Goal: Information Seeking & Learning: Learn about a topic

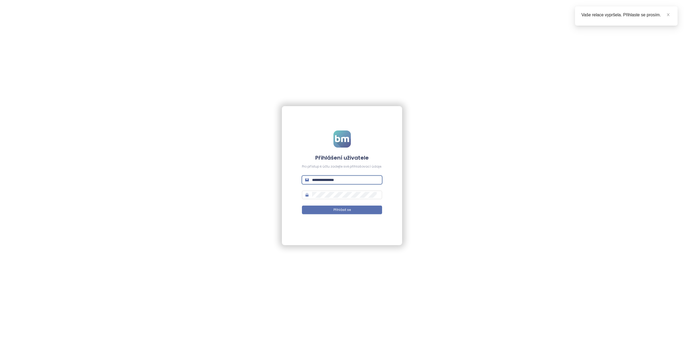
click at [348, 179] on input "**********" at bounding box center [345, 180] width 67 height 6
click at [347, 178] on input "**********" at bounding box center [345, 180] width 67 height 6
type input "**********"
click at [302, 205] on button "Přihlásit se" at bounding box center [342, 209] width 80 height 9
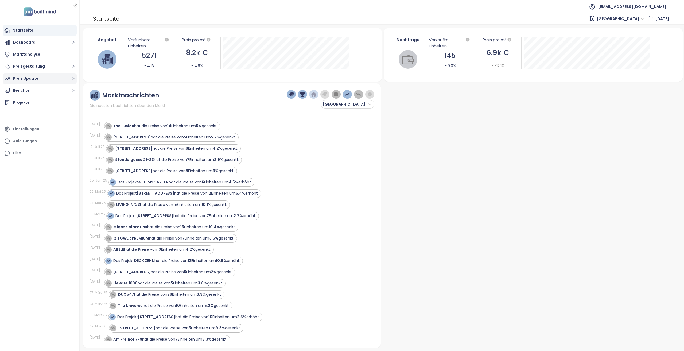
click at [41, 82] on button "Preis Update" at bounding box center [40, 78] width 74 height 11
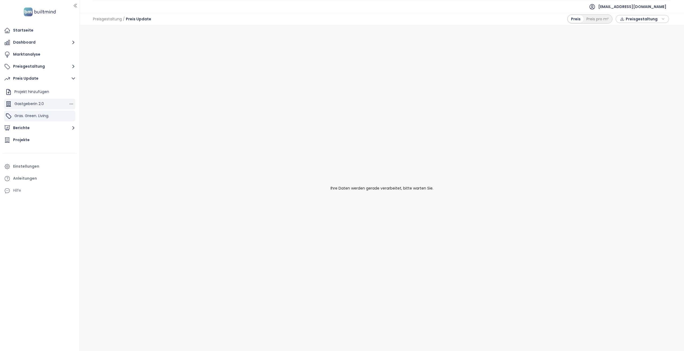
click at [45, 105] on div "Gastgeberin 2.0" at bounding box center [39, 104] width 71 height 11
click at [49, 115] on span "Gras. Green. Living." at bounding box center [31, 115] width 35 height 5
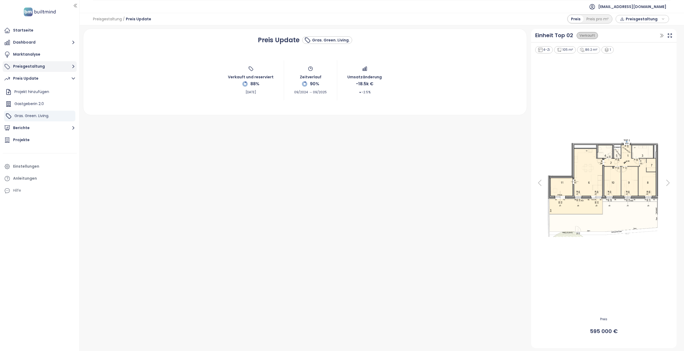
click at [48, 68] on button "Preisgestaltung" at bounding box center [40, 66] width 74 height 11
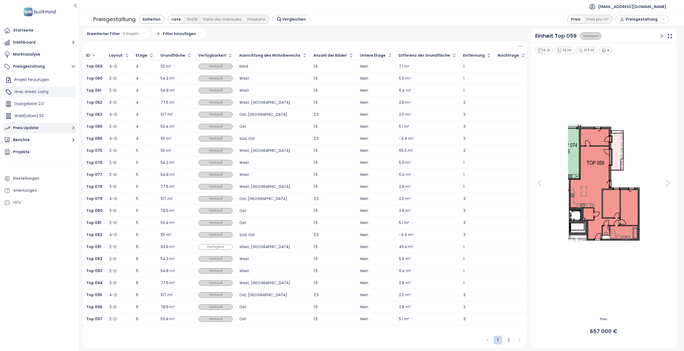
click at [47, 127] on button "Preis Update" at bounding box center [40, 128] width 74 height 11
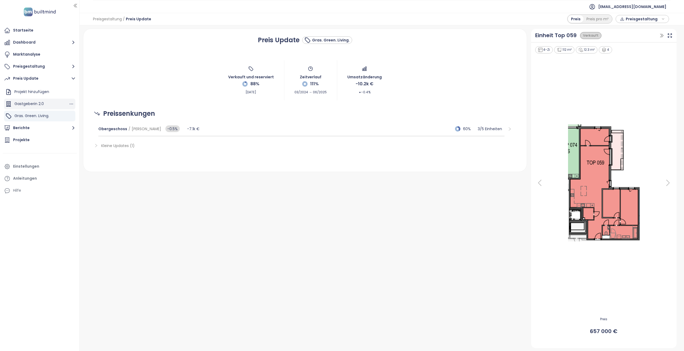
click at [48, 105] on div "Gastgeberin 2.0" at bounding box center [39, 104] width 71 height 11
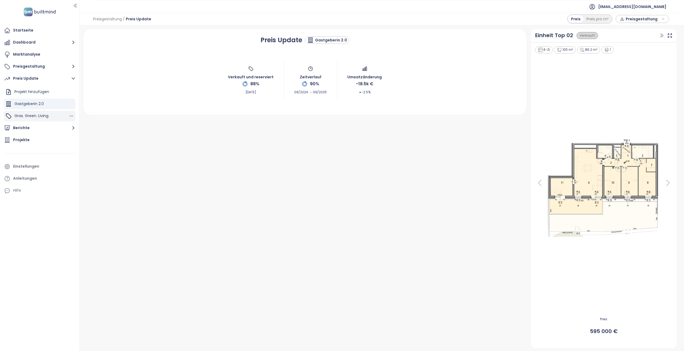
click at [49, 116] on span "Gras. Green. Living." at bounding box center [31, 115] width 35 height 5
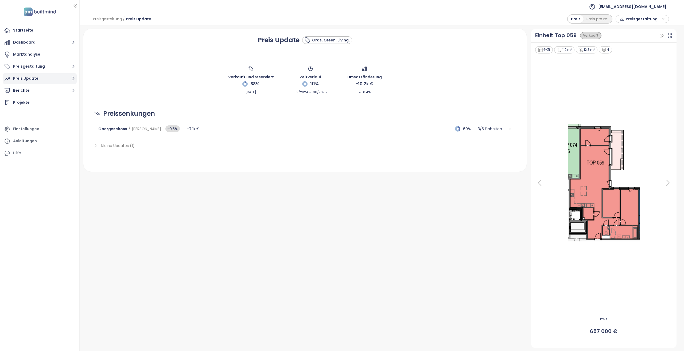
click at [38, 77] on button "Preis Update" at bounding box center [40, 78] width 74 height 11
click at [27, 105] on span "Gastgeberin 2.0" at bounding box center [28, 103] width 29 height 5
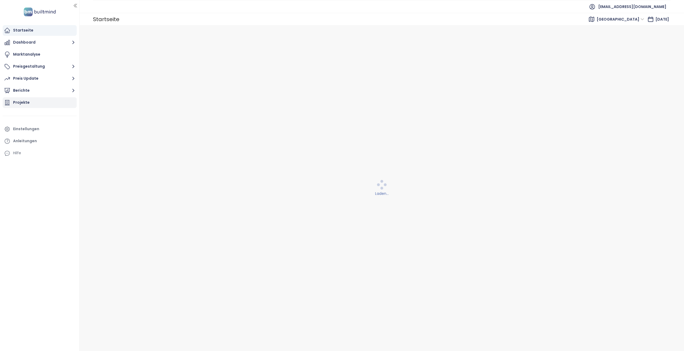
click at [18, 103] on div "Projekte" at bounding box center [21, 102] width 17 height 7
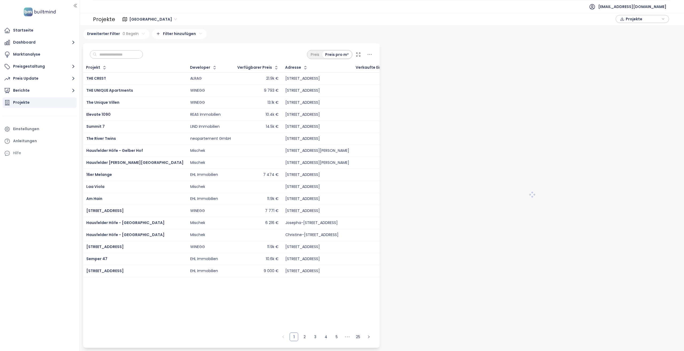
click at [121, 57] on input "text" at bounding box center [118, 54] width 43 height 8
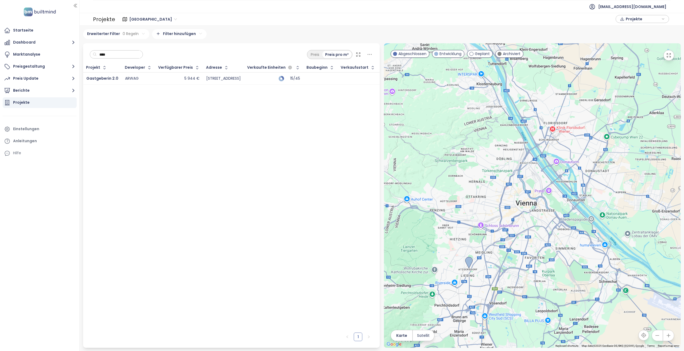
type input "****"
click at [161, 79] on div "5 944 €" at bounding box center [178, 78] width 41 height 6
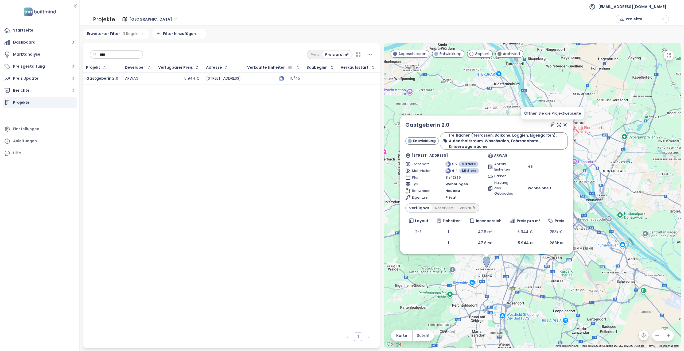
click at [549, 125] on icon at bounding box center [551, 124] width 5 height 5
click at [50, 81] on button "Preis Update" at bounding box center [40, 78] width 74 height 11
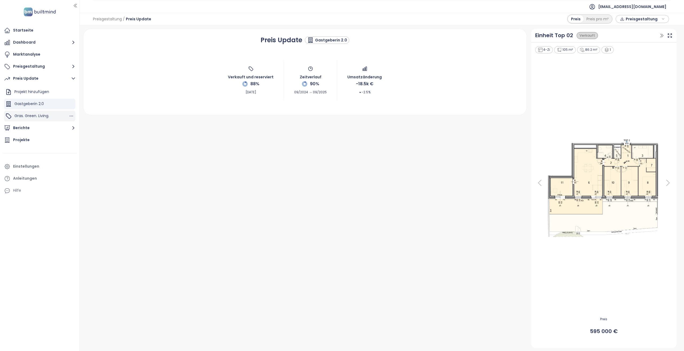
click at [52, 117] on div "Gras. Green. Living." at bounding box center [39, 116] width 71 height 11
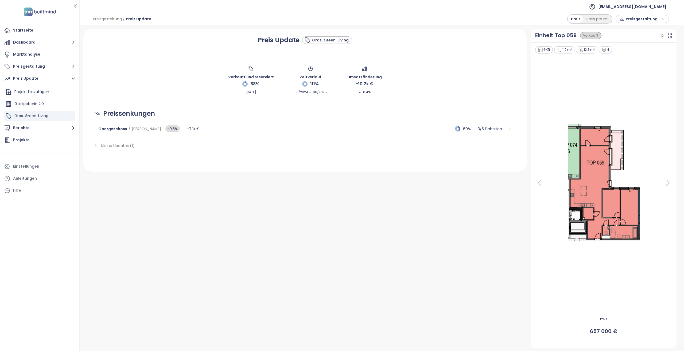
click at [539, 185] on icon at bounding box center [539, 182] width 11 height 11
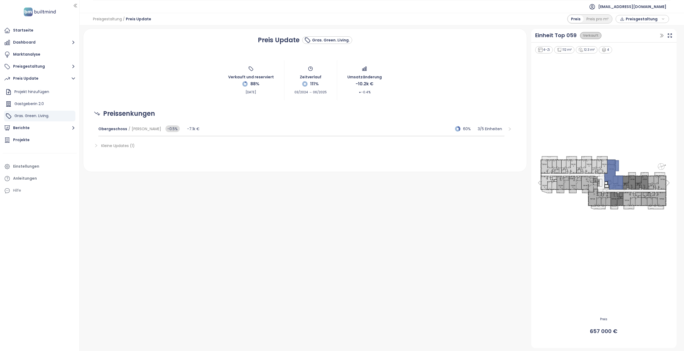
click at [539, 185] on icon at bounding box center [539, 182] width 11 height 11
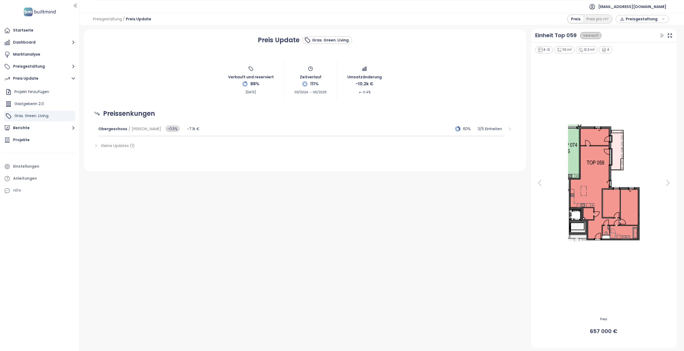
click at [539, 185] on icon at bounding box center [539, 182] width 11 height 11
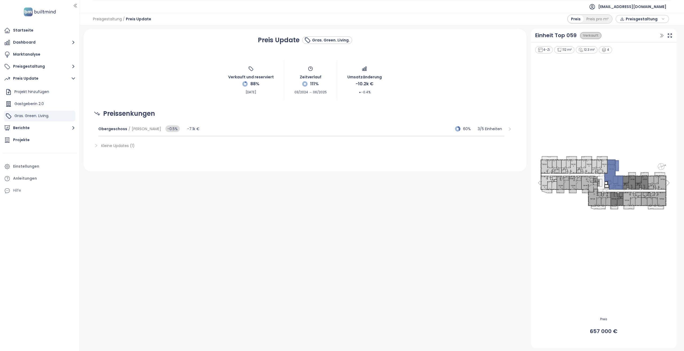
click at [539, 185] on icon at bounding box center [539, 182] width 11 height 11
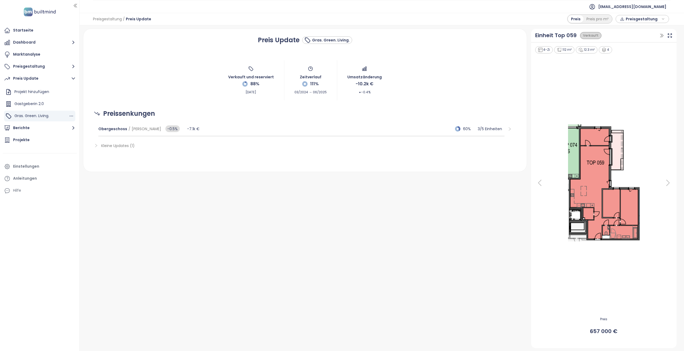
drag, startPoint x: 54, startPoint y: 104, endPoint x: 56, endPoint y: 119, distance: 15.0
click at [54, 103] on div "Gastgeberin 2.0" at bounding box center [39, 104] width 71 height 11
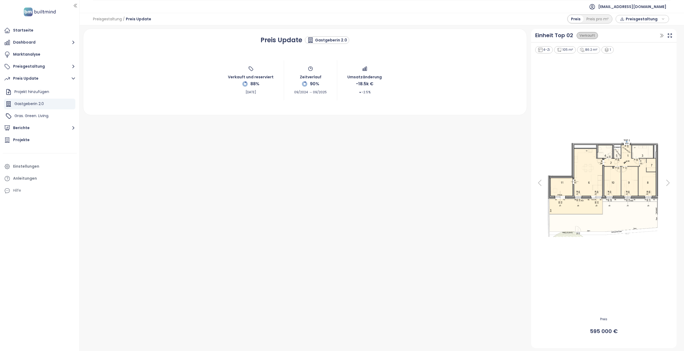
click at [52, 72] on ul "Startseite Dashboard Marktanalyse Preisgestaltung Preis Update Projekt hinzufüg…" at bounding box center [40, 110] width 74 height 171
drag, startPoint x: 52, startPoint y: 66, endPoint x: 48, endPoint y: 69, distance: 5.1
click at [52, 66] on button "Preisgestaltung" at bounding box center [40, 66] width 74 height 11
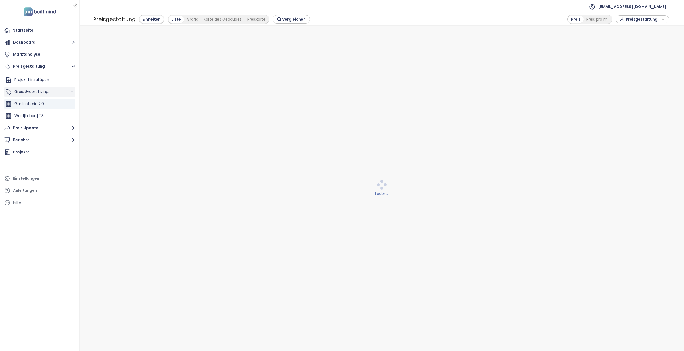
click at [46, 90] on span "Gras. Green. Living." at bounding box center [31, 91] width 35 height 5
click at [48, 114] on div "Wald[Leben] 113" at bounding box center [39, 116] width 71 height 11
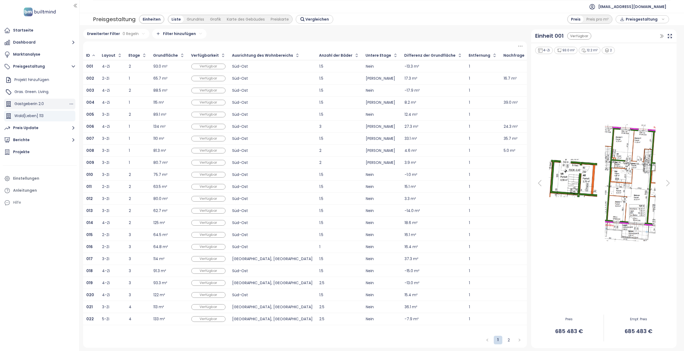
click at [42, 103] on span "Gastgeberin 2.0" at bounding box center [28, 103] width 29 height 5
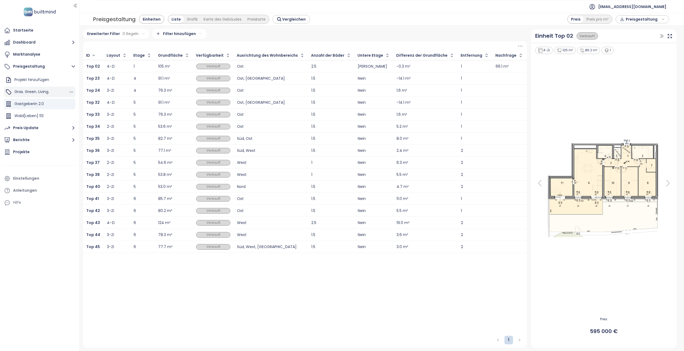
click at [45, 94] on span "Gras. Green. Living." at bounding box center [31, 91] width 35 height 5
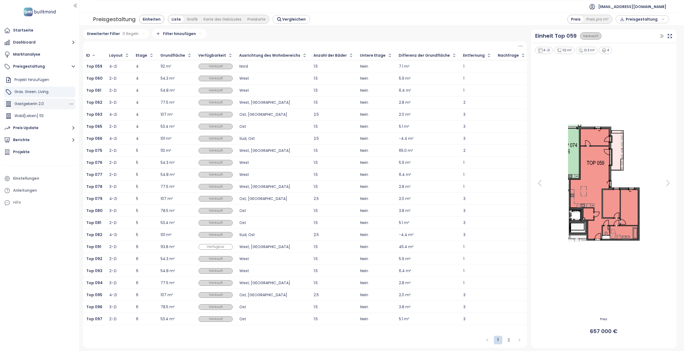
click at [42, 108] on div "Gastgeberin 2.0" at bounding box center [39, 104] width 71 height 11
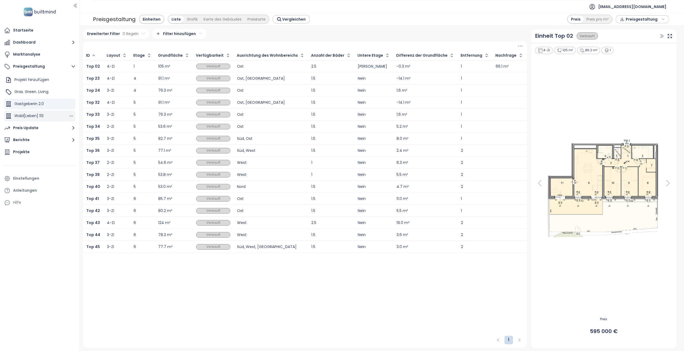
click at [42, 118] on span "Wald[Leben] 113" at bounding box center [28, 115] width 29 height 5
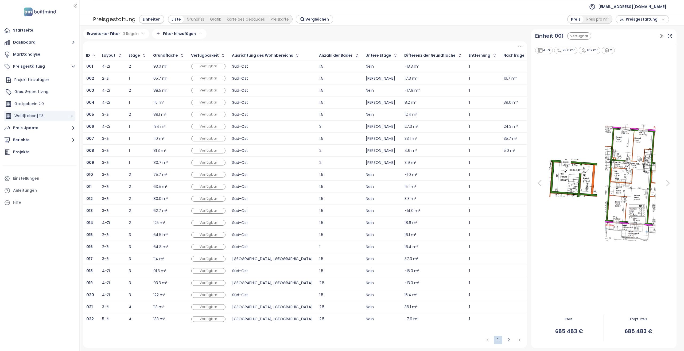
drag, startPoint x: 44, startPoint y: 107, endPoint x: 47, endPoint y: 119, distance: 12.1
click at [44, 107] on div "Gastgeberin 2.0" at bounding box center [39, 104] width 71 height 11
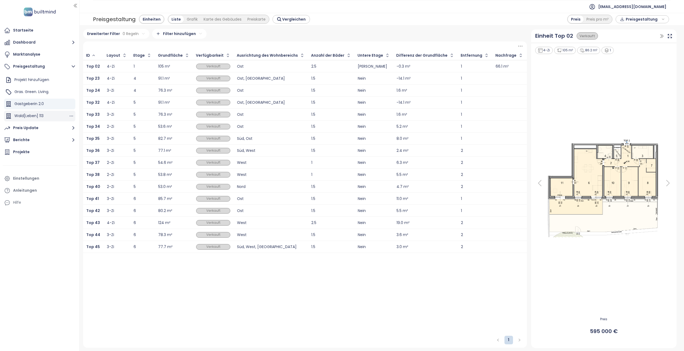
click at [47, 119] on div "Wald[Leben] 113" at bounding box center [39, 116] width 71 height 11
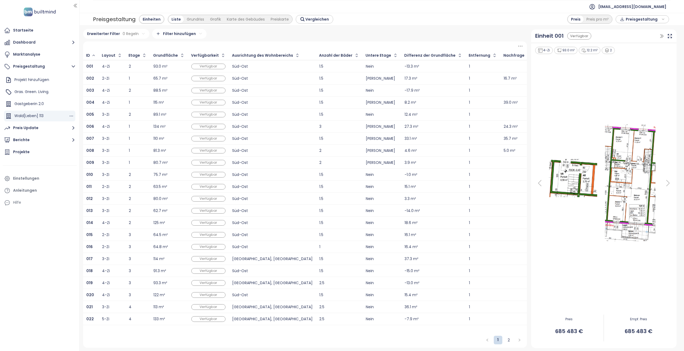
drag, startPoint x: 53, startPoint y: 105, endPoint x: 45, endPoint y: 121, distance: 17.9
click at [53, 105] on div "Gastgeberin 2.0" at bounding box center [39, 104] width 71 height 11
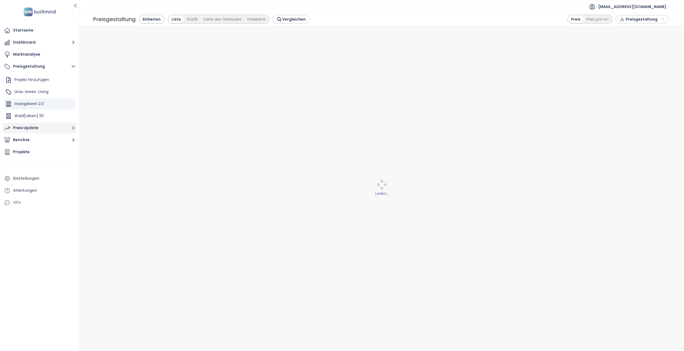
click at [44, 128] on button "Preis Update" at bounding box center [40, 128] width 74 height 11
click at [45, 119] on div "Gras. Green. Living." at bounding box center [39, 116] width 71 height 11
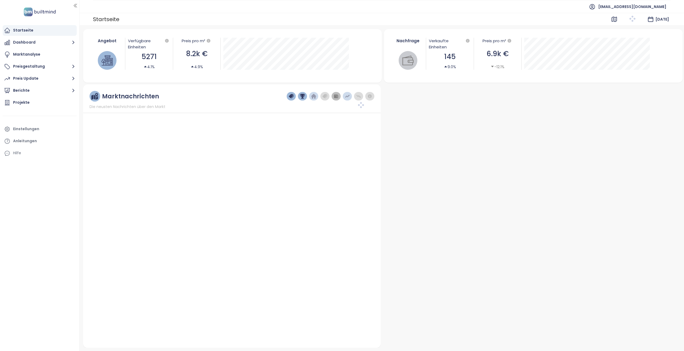
click at [652, 9] on span "arwag@arwag.at" at bounding box center [632, 6] width 68 height 13
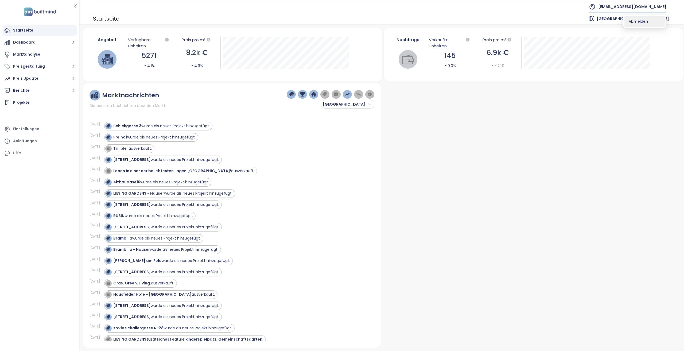
click at [644, 20] on span "Abmelden" at bounding box center [637, 21] width 19 height 5
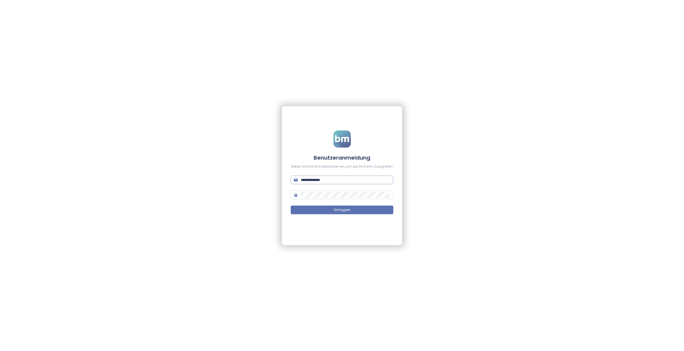
click at [366, 181] on input "**********" at bounding box center [345, 180] width 89 height 6
type input "**********"
click at [291, 205] on button "Einloggen" at bounding box center [342, 209] width 103 height 9
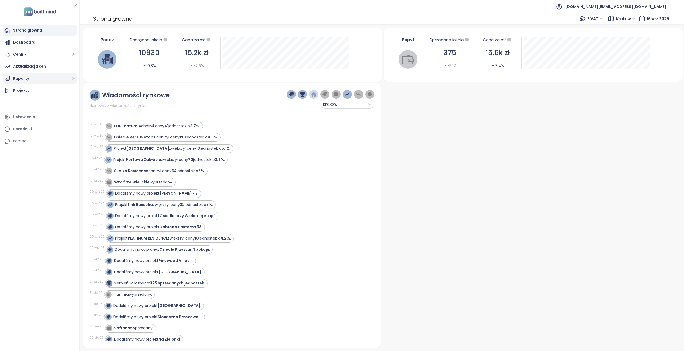
click at [37, 79] on button "Raporty" at bounding box center [40, 78] width 74 height 11
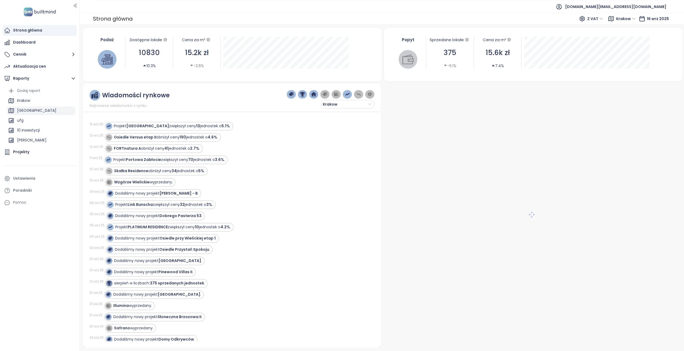
click at [39, 110] on div "[GEOGRAPHIC_DATA]" at bounding box center [41, 110] width 69 height 9
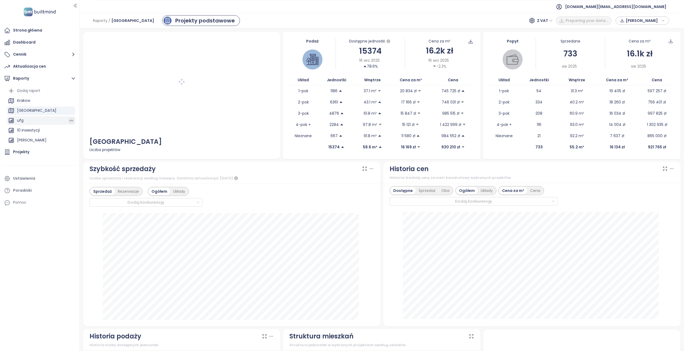
click at [69, 121] on icon "button" at bounding box center [71, 120] width 5 height 5
click at [66, 133] on icon "button" at bounding box center [66, 130] width 5 height 7
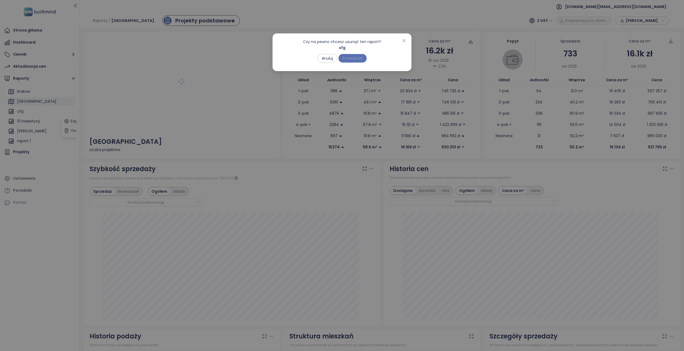
click at [354, 58] on span "Potwierdź" at bounding box center [352, 58] width 20 height 6
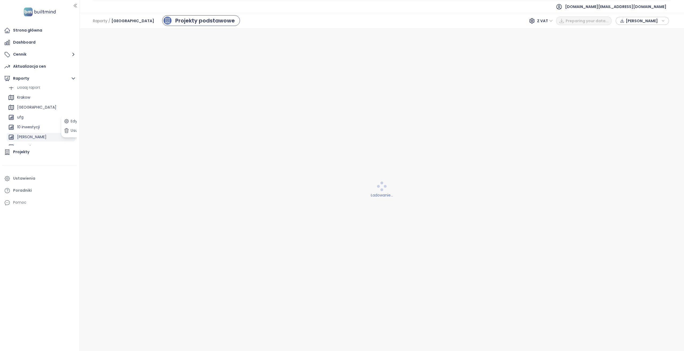
scroll to position [0, 0]
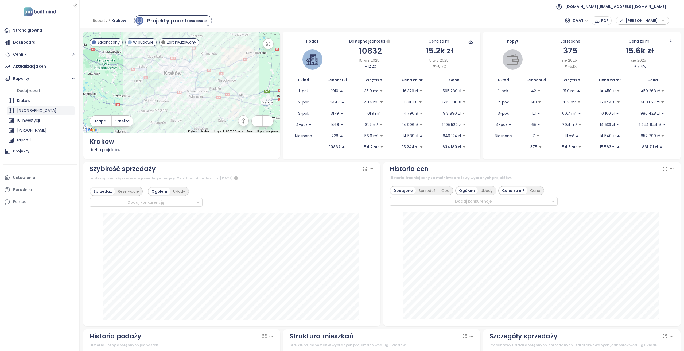
click at [38, 107] on div "[GEOGRAPHIC_DATA]" at bounding box center [41, 110] width 69 height 9
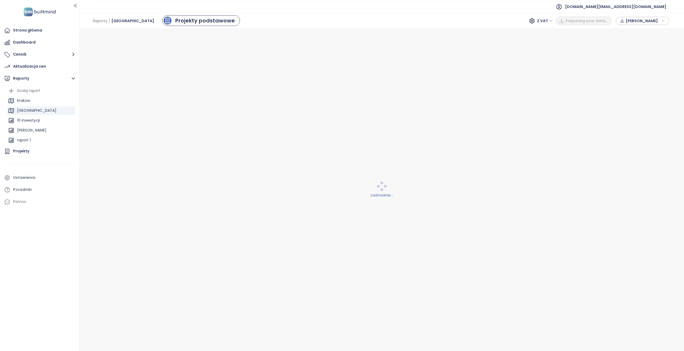
click at [38, 109] on div "[GEOGRAPHIC_DATA]" at bounding box center [41, 110] width 69 height 9
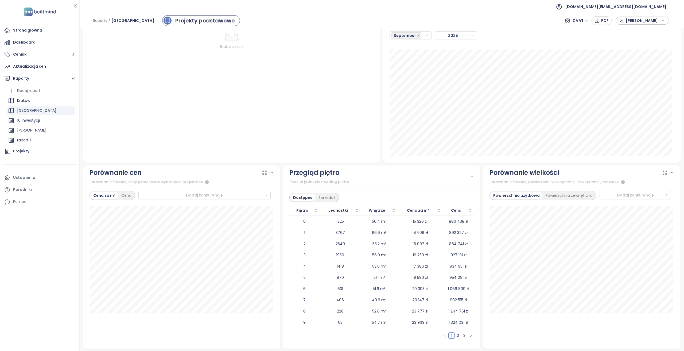
scroll to position [493, 0]
drag, startPoint x: 75, startPoint y: 227, endPoint x: 73, endPoint y: 96, distance: 130.6
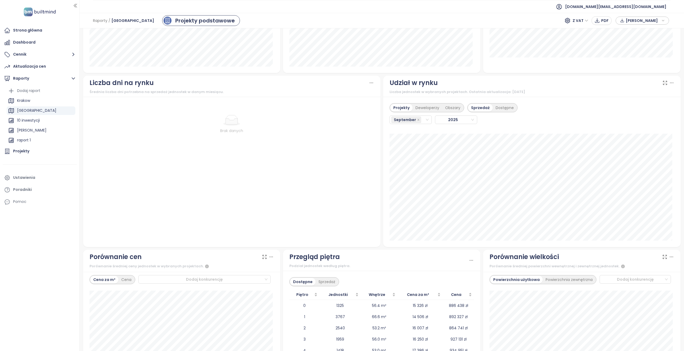
scroll to position [0, 0]
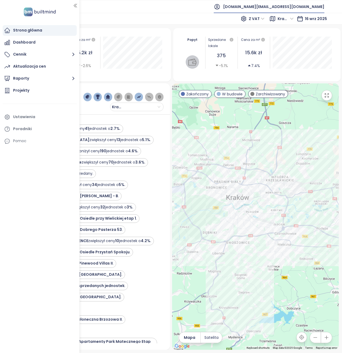
click at [284, 3] on span "[DOMAIN_NAME][EMAIL_ADDRESS][DOMAIN_NAME]" at bounding box center [273, 6] width 101 height 13
click at [289, 26] on li "Wyloguj się" at bounding box center [292, 21] width 62 height 11
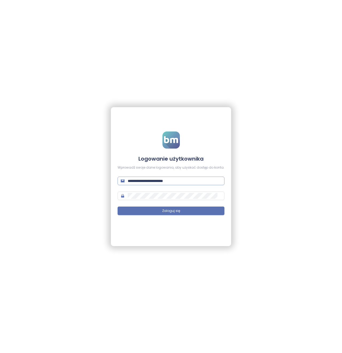
click at [141, 180] on input "**********" at bounding box center [174, 181] width 93 height 6
type input "**********"
click at [118, 206] on button "Zaloguj się" at bounding box center [171, 210] width 107 height 9
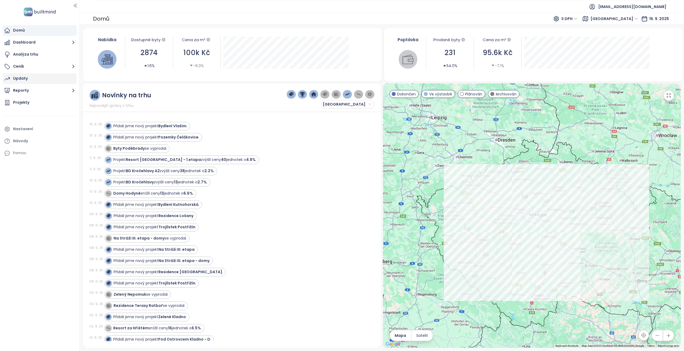
click at [35, 80] on div "Updaty" at bounding box center [40, 78] width 74 height 11
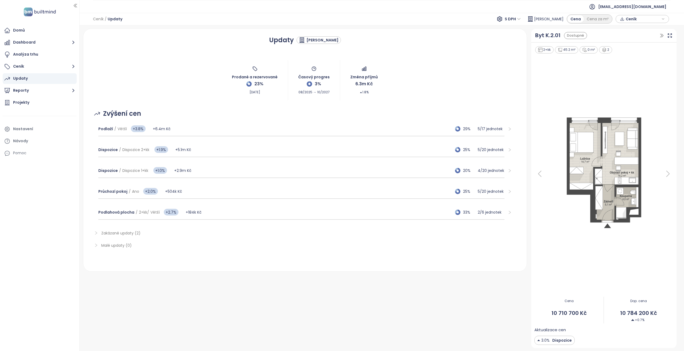
click at [195, 199] on div "Průchozí pokoj / Ano +2.0% +504k Kč 25% 5 / 20 jednotek" at bounding box center [305, 191] width 422 height 21
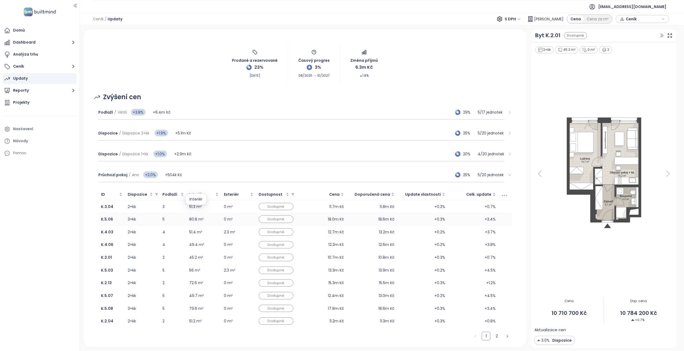
scroll to position [27, 0]
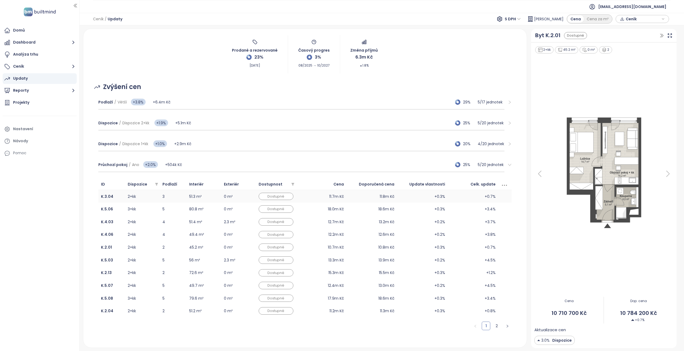
click at [251, 197] on td "0 m²" at bounding box center [238, 196] width 35 height 13
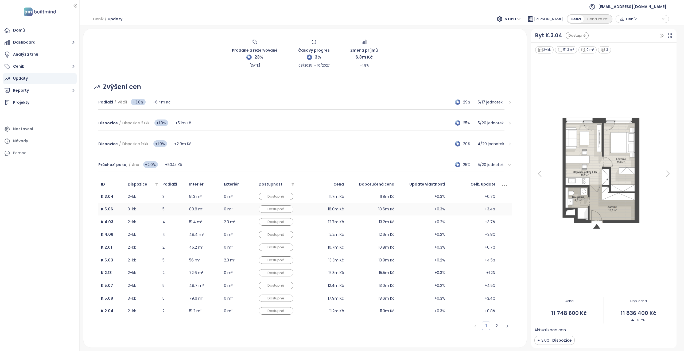
click at [248, 209] on td "0 m²" at bounding box center [238, 208] width 35 height 13
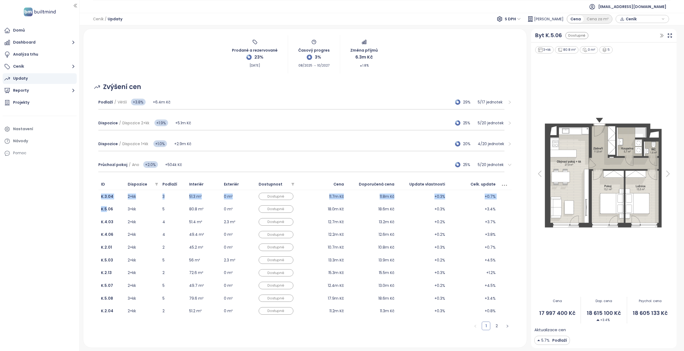
drag, startPoint x: 106, startPoint y: 204, endPoint x: 96, endPoint y: 206, distance: 10.5
click at [96, 206] on div "ID Dispozice Podlaží Interiér Exteriér Dostupnost Cena Doporučená cena Update v…" at bounding box center [305, 256] width 422 height 162
click at [149, 208] on td "3+kk" at bounding box center [142, 208] width 35 height 13
click at [148, 218] on td "2+kk" at bounding box center [142, 221] width 35 height 13
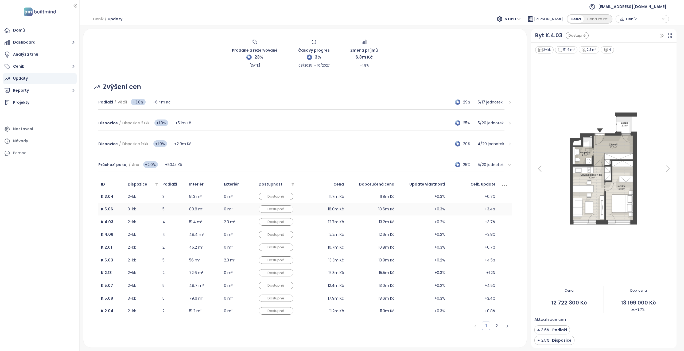
click at [148, 212] on td "3+kk" at bounding box center [142, 208] width 35 height 13
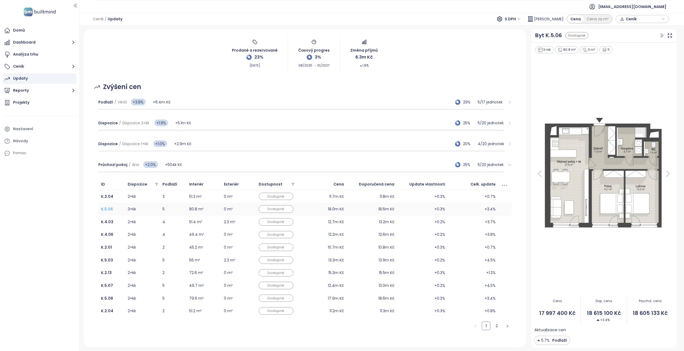
click at [108, 206] on b "K.5.06" at bounding box center [107, 208] width 12 height 5
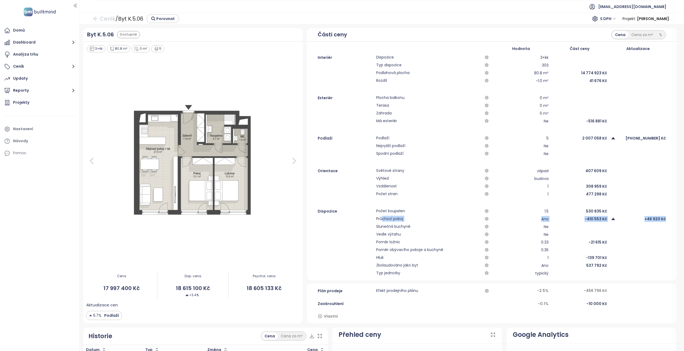
drag, startPoint x: 379, startPoint y: 219, endPoint x: 662, endPoint y: 218, distance: 282.6
click at [342, 218] on div "Průchozí pokoj Ano -410 553 Kč +46 920 Kč" at bounding box center [491, 219] width 369 height 6
